Goal: Check status: Check status

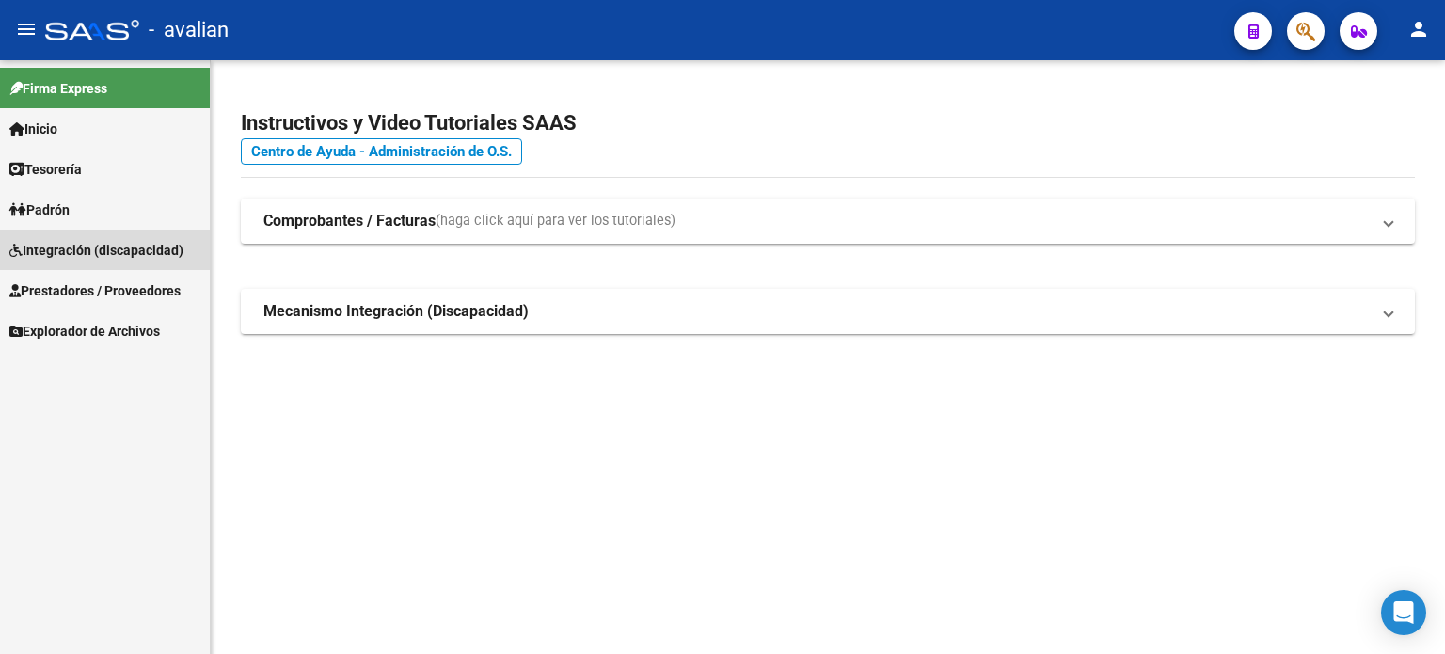
click at [125, 254] on span "Integración (discapacidad)" at bounding box center [96, 250] width 174 height 21
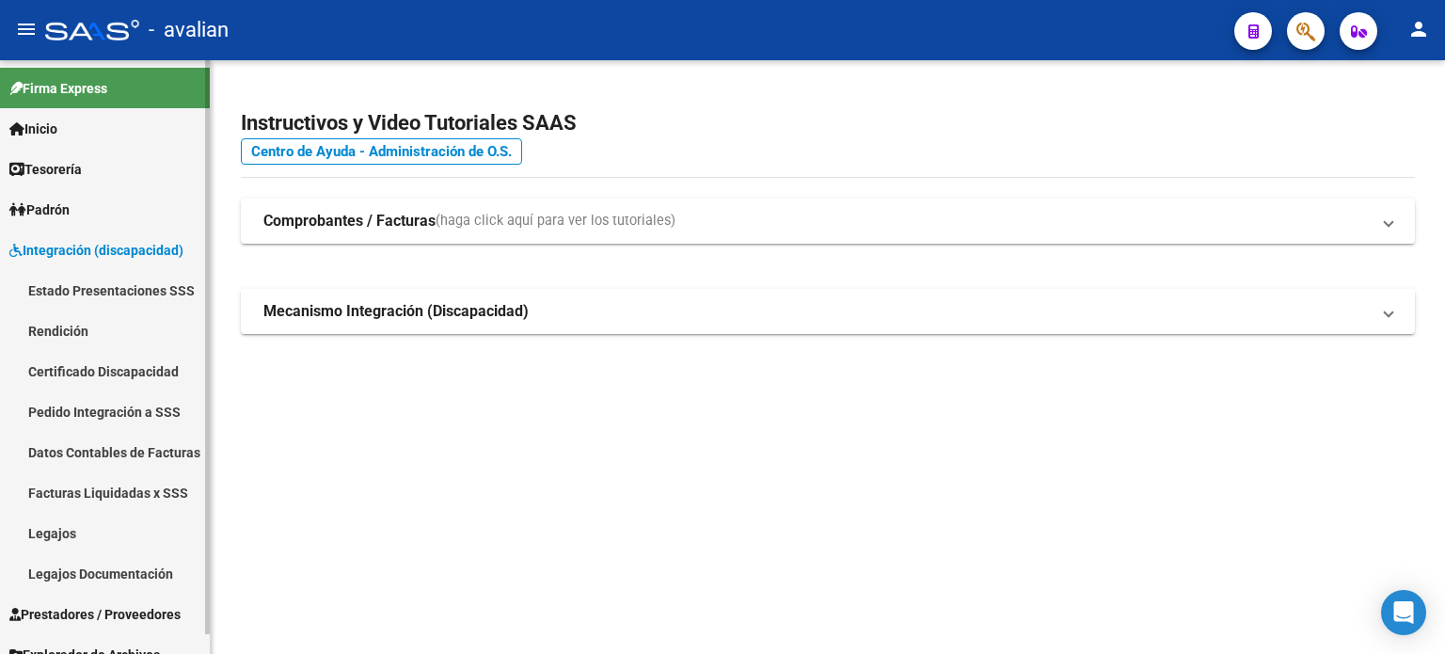
click at [138, 303] on link "Estado Presentaciones SSS" at bounding box center [105, 290] width 210 height 40
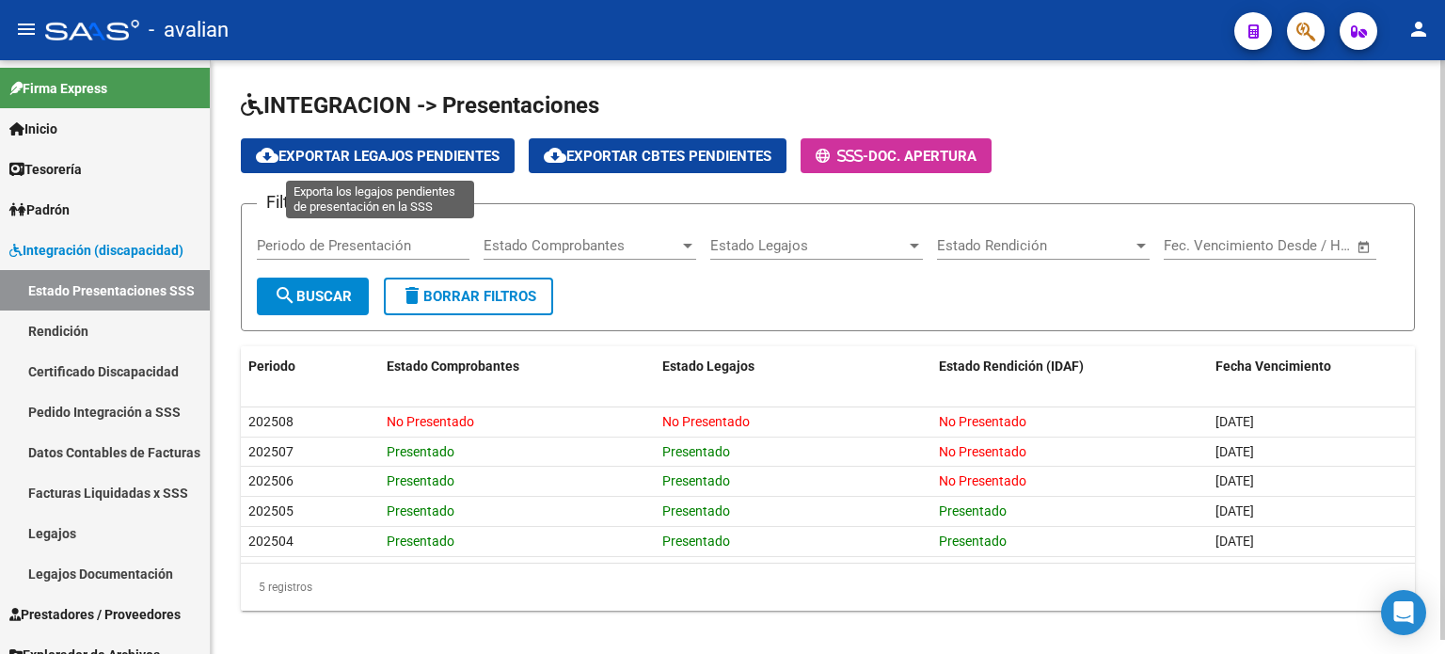
click at [339, 158] on span "cloud_download Exportar Legajos Pendientes" at bounding box center [378, 156] width 244 height 17
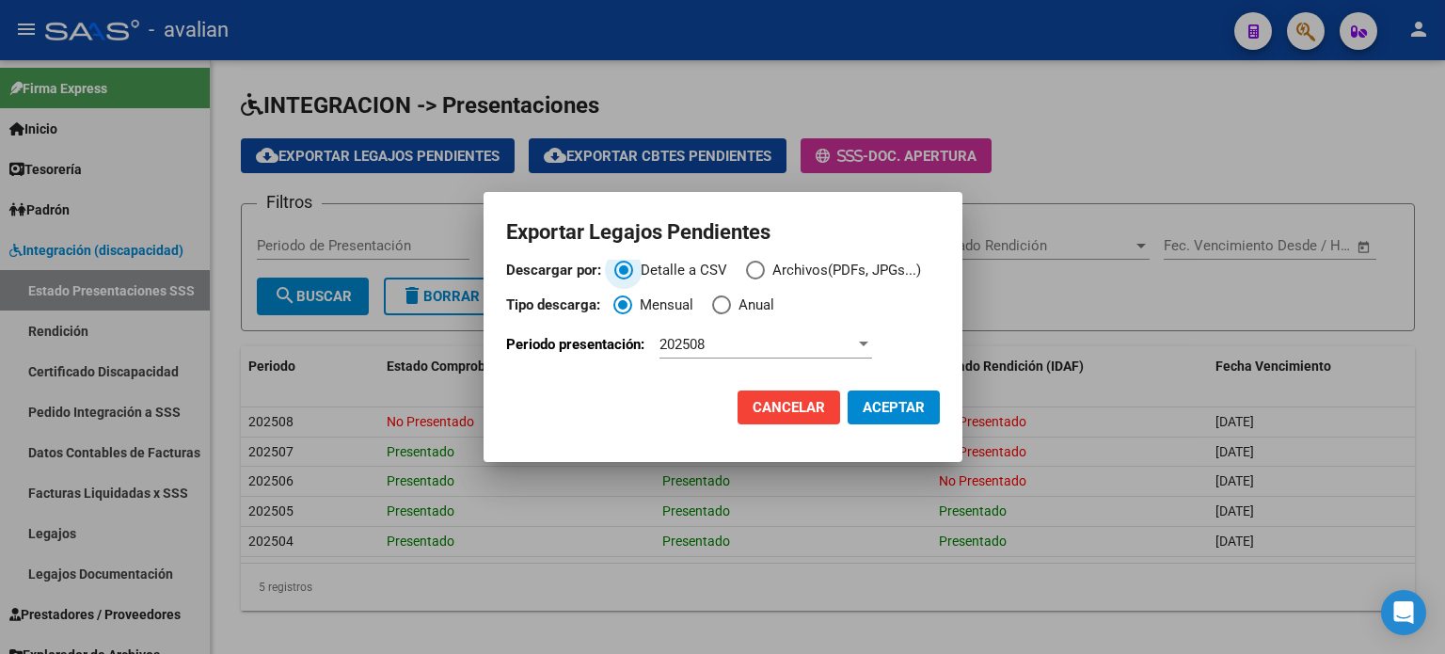
click at [746, 265] on span "Descargar por:" at bounding box center [755, 270] width 19 height 19
click at [746, 265] on input "Archivos(PDFs, JPGs...)" at bounding box center [755, 270] width 19 height 19
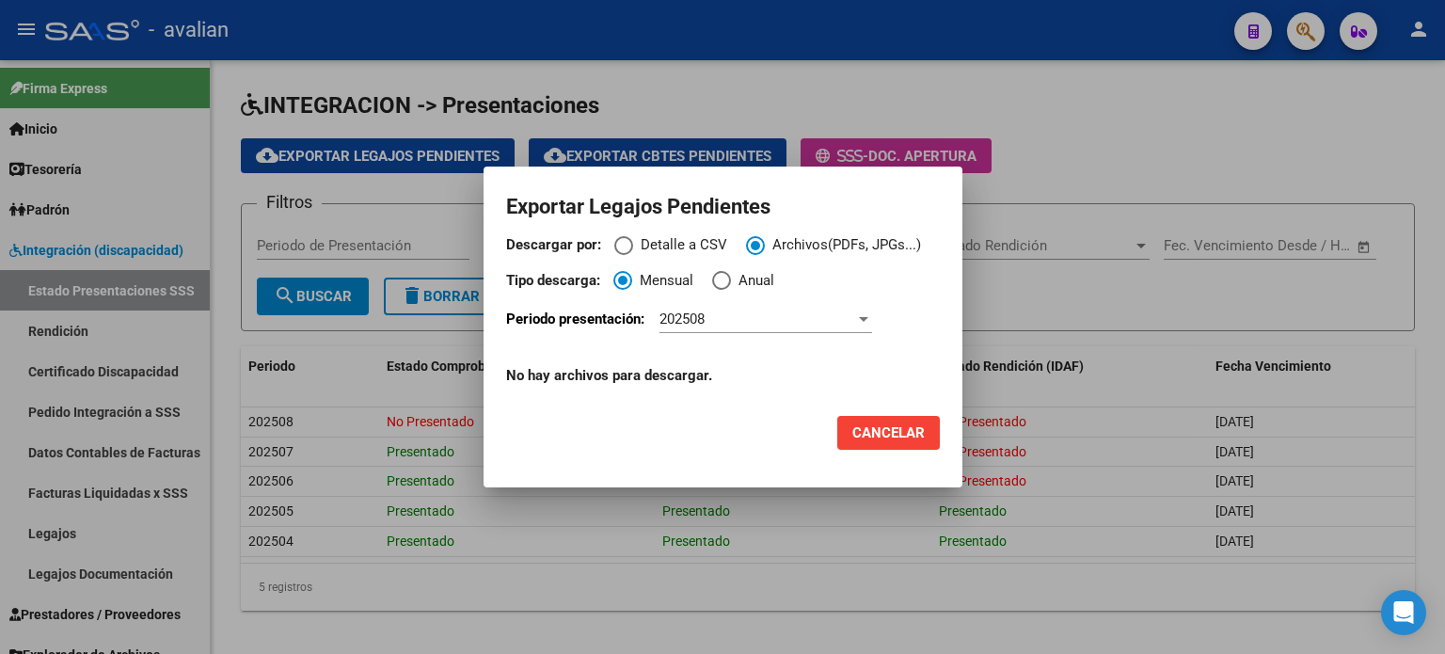
click at [1220, 139] on div at bounding box center [722, 327] width 1445 height 654
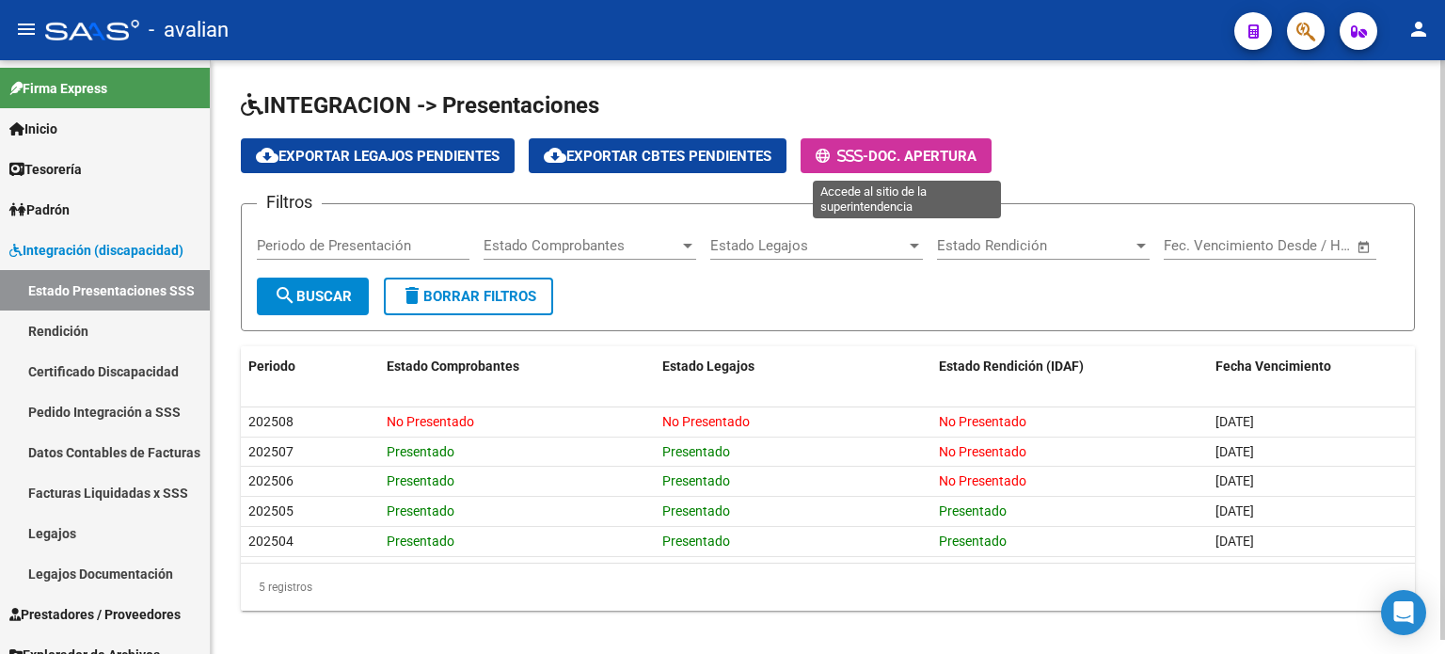
click at [897, 159] on span "Doc. Apertura" at bounding box center [922, 156] width 108 height 17
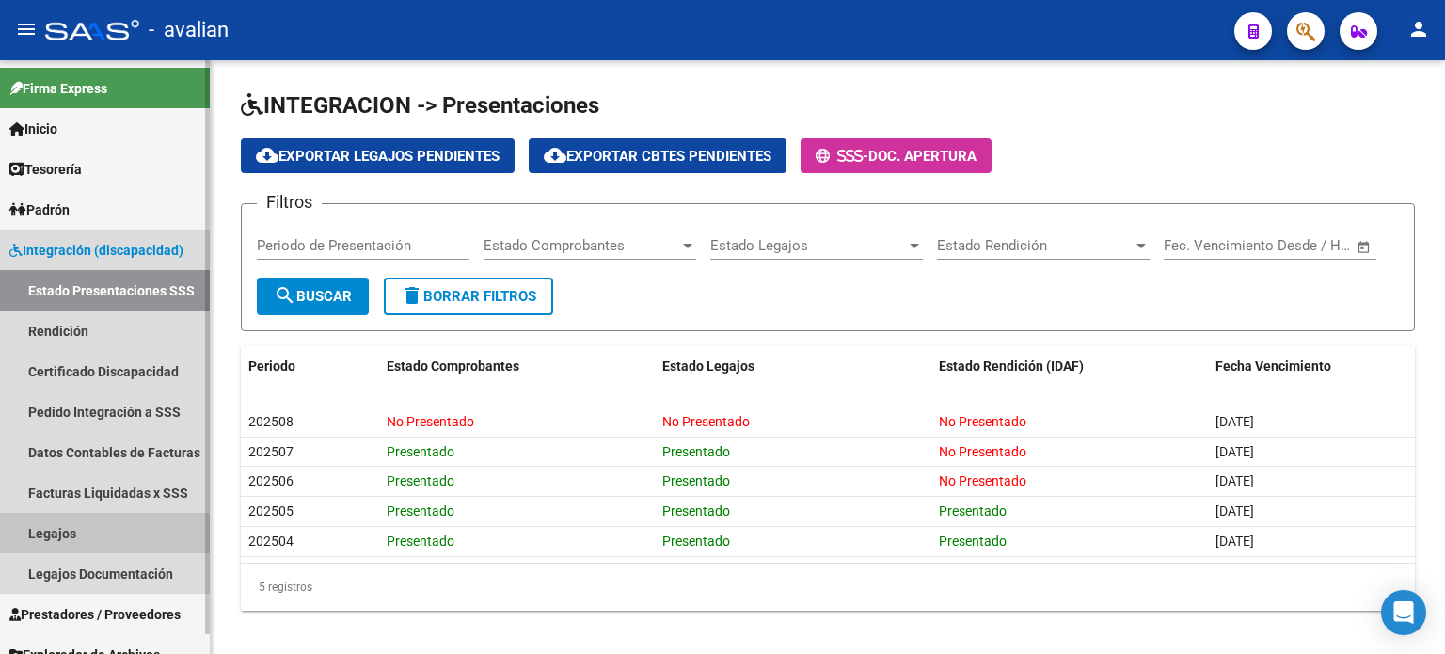
click at [139, 532] on link "Legajos" at bounding box center [105, 533] width 210 height 40
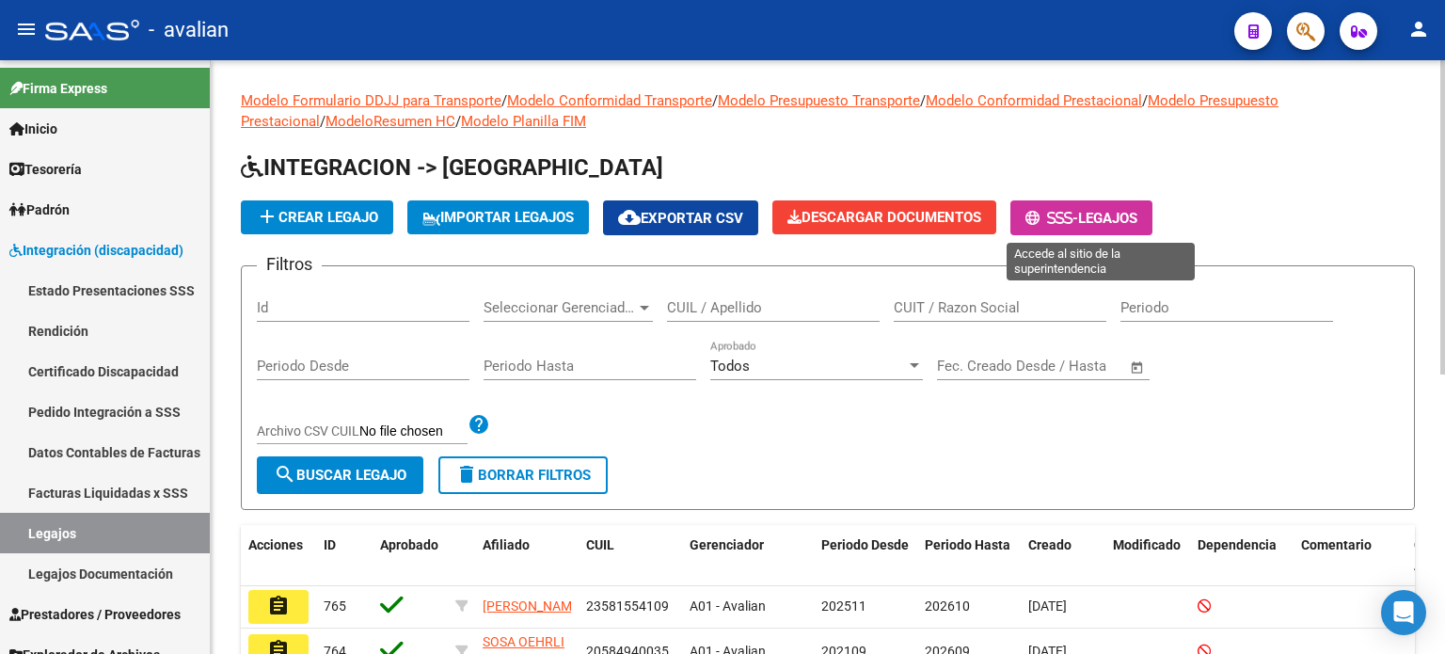
click at [1114, 233] on button "- Legajos" at bounding box center [1081, 217] width 142 height 35
click at [797, 296] on div "CUIL / Apellido" at bounding box center [773, 301] width 213 height 40
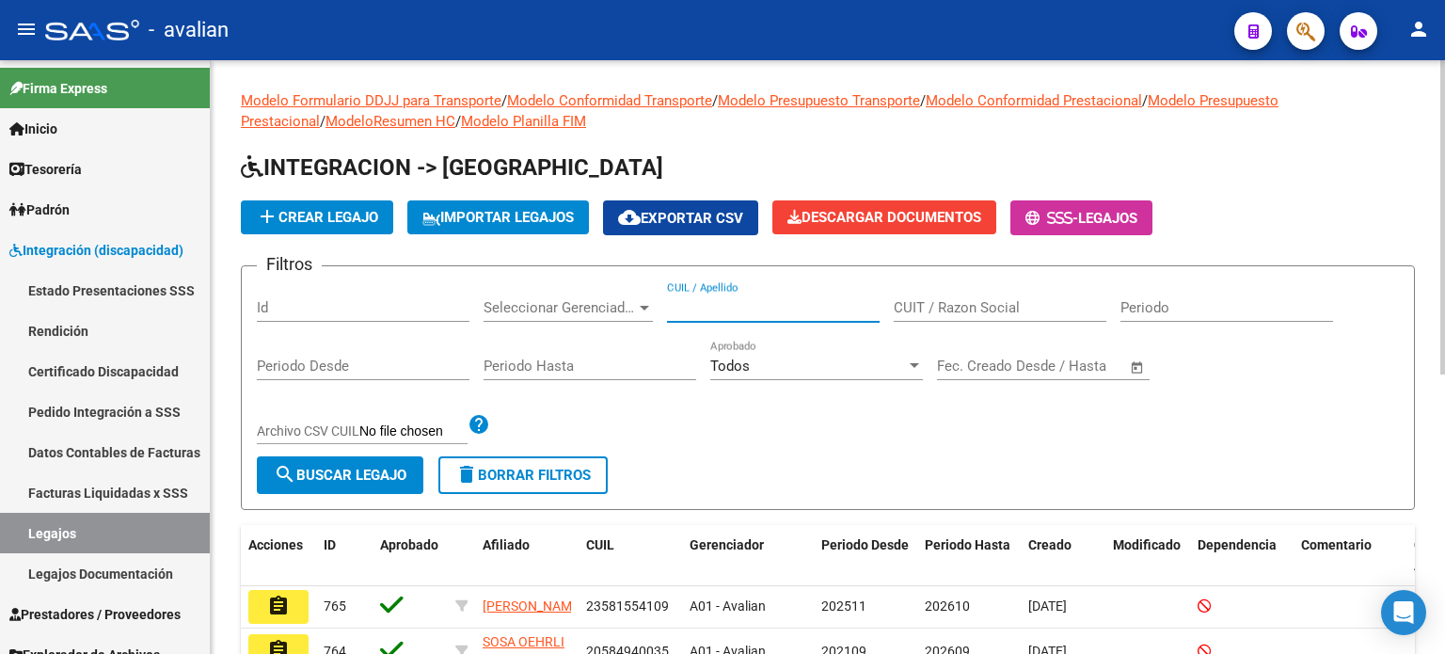
paste input "27701309834"
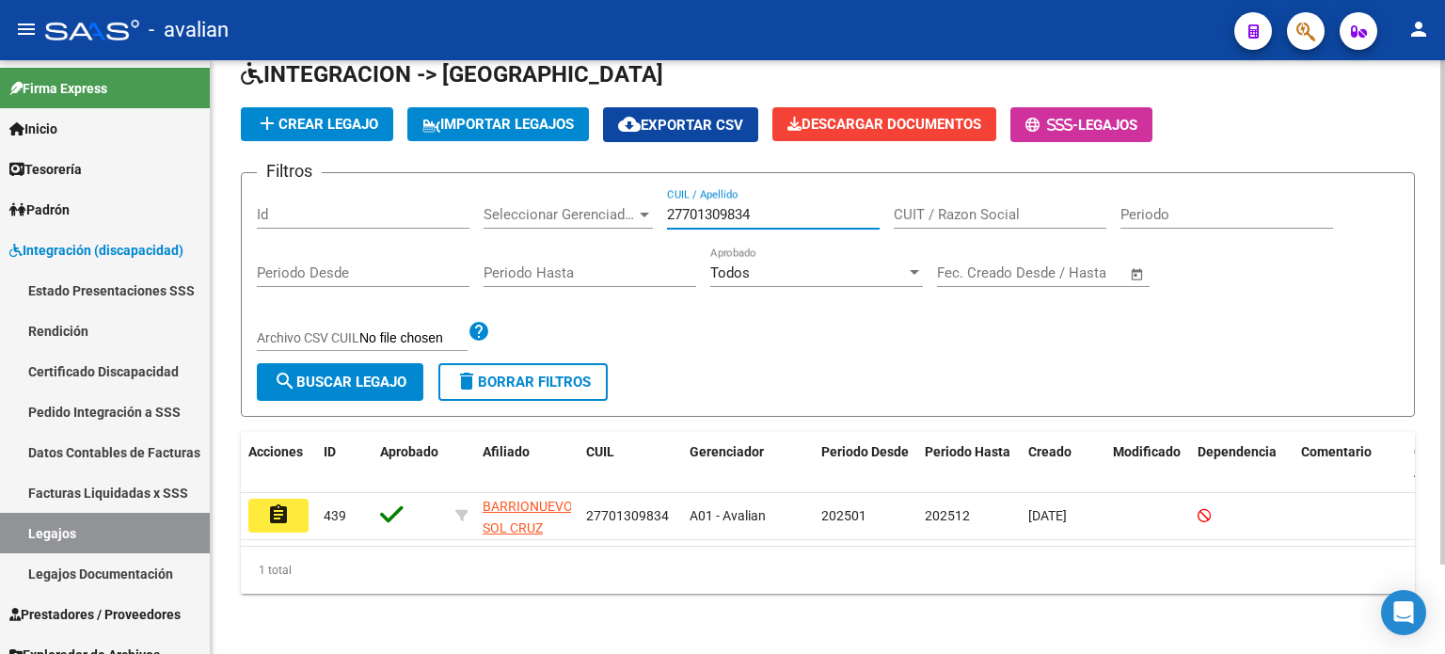
scroll to position [104, 0]
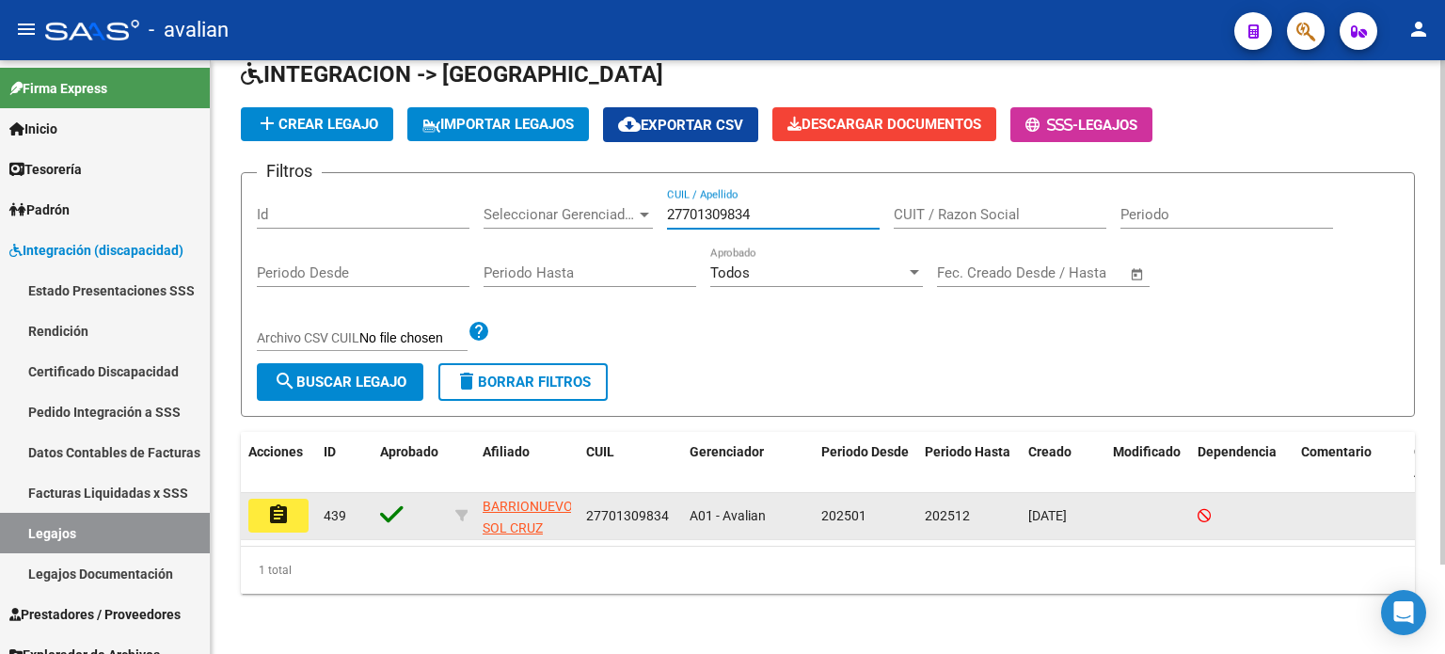
type input "27701309834"
click at [297, 511] on button "assignment" at bounding box center [278, 516] width 60 height 34
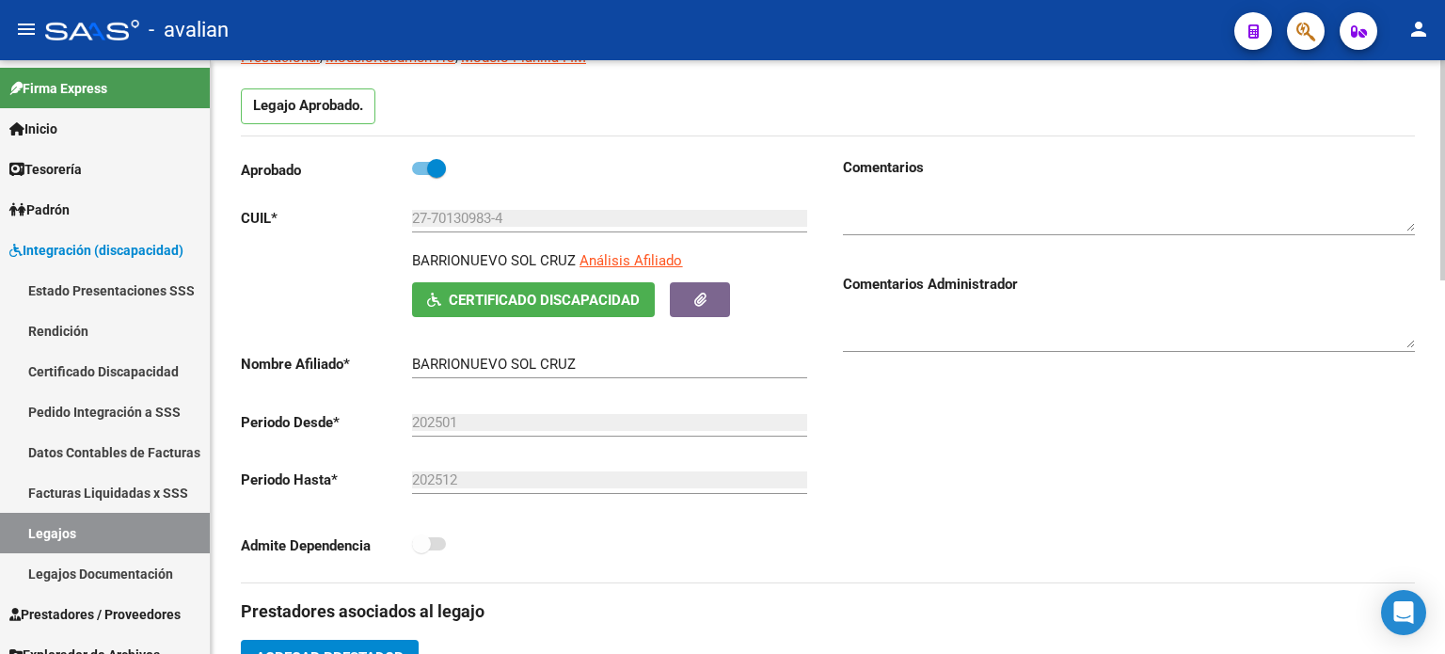
scroll to position [94, 0]
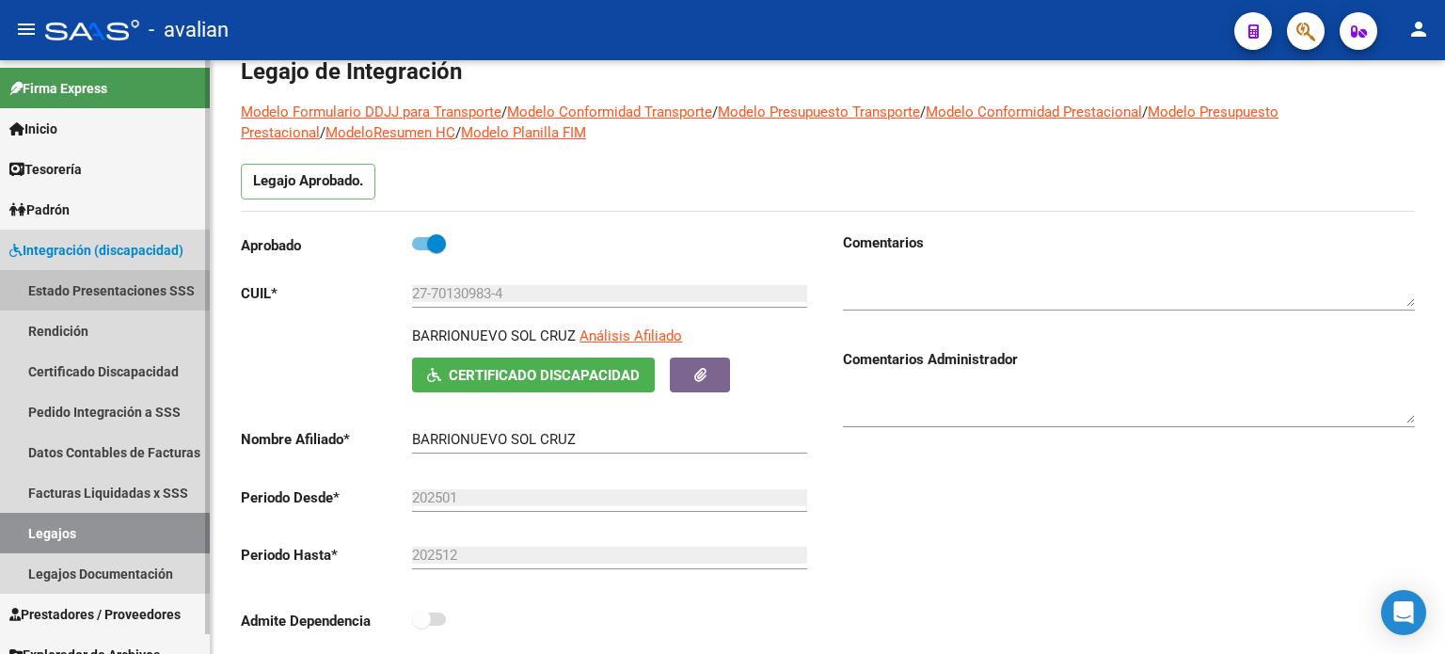
click at [98, 293] on link "Estado Presentaciones SSS" at bounding box center [105, 290] width 210 height 40
